Goal: Information Seeking & Learning: Learn about a topic

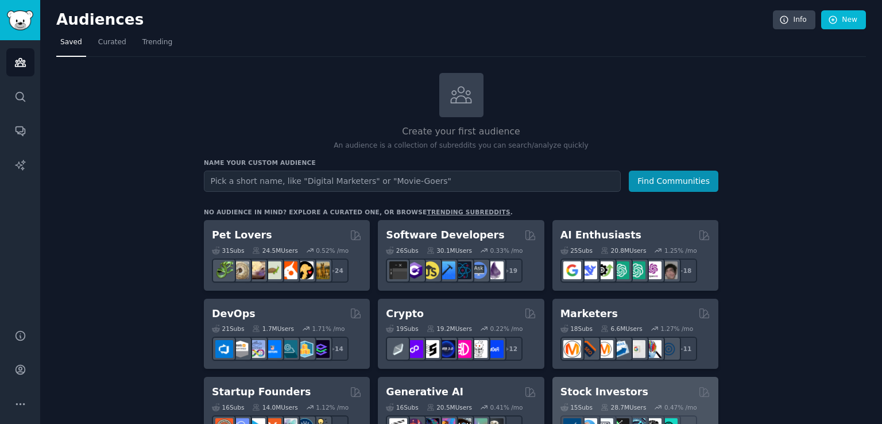
scroll to position [287, 0]
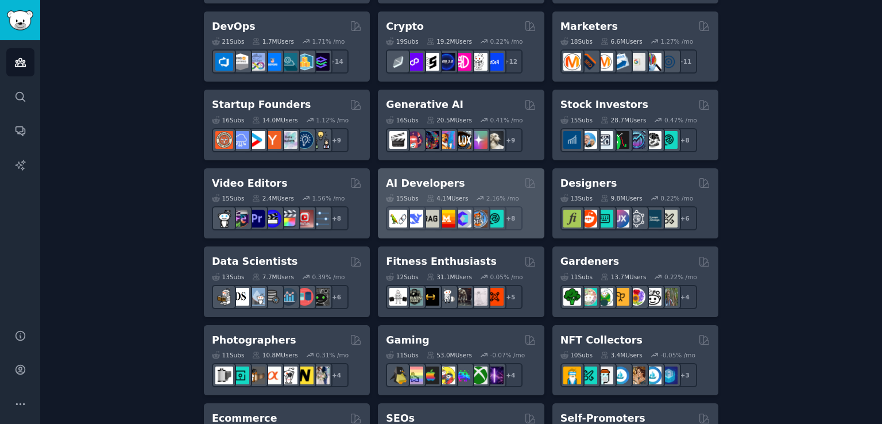
click at [450, 172] on div "AI Developers 15 Sub s 4.1M Users 2.16 % /mo + 8" at bounding box center [461, 203] width 166 height 71
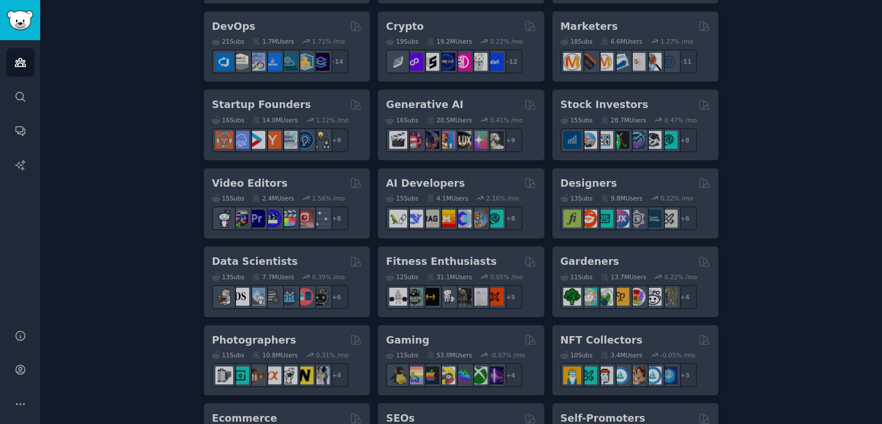
drag, startPoint x: 529, startPoint y: 183, endPoint x: 444, endPoint y: 190, distance: 85.3
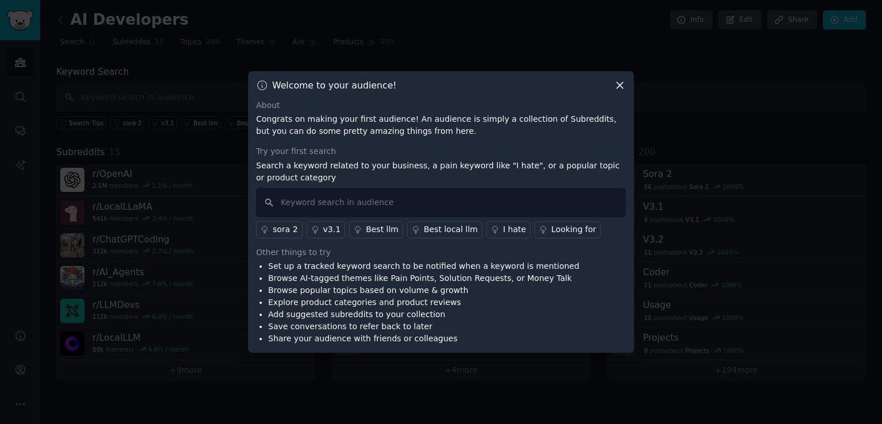
click at [619, 85] on icon at bounding box center [620, 85] width 12 height 12
